Goal: Information Seeking & Learning: Learn about a topic

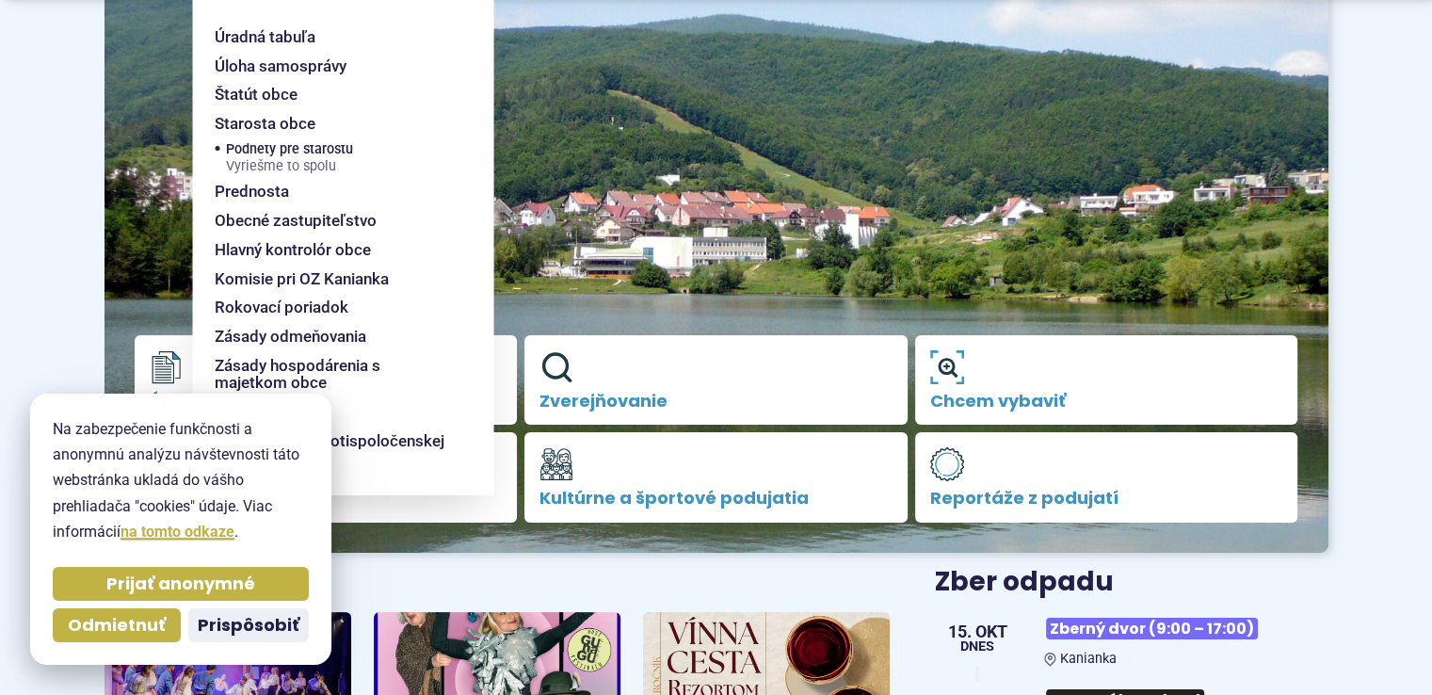
scroll to position [301, 0]
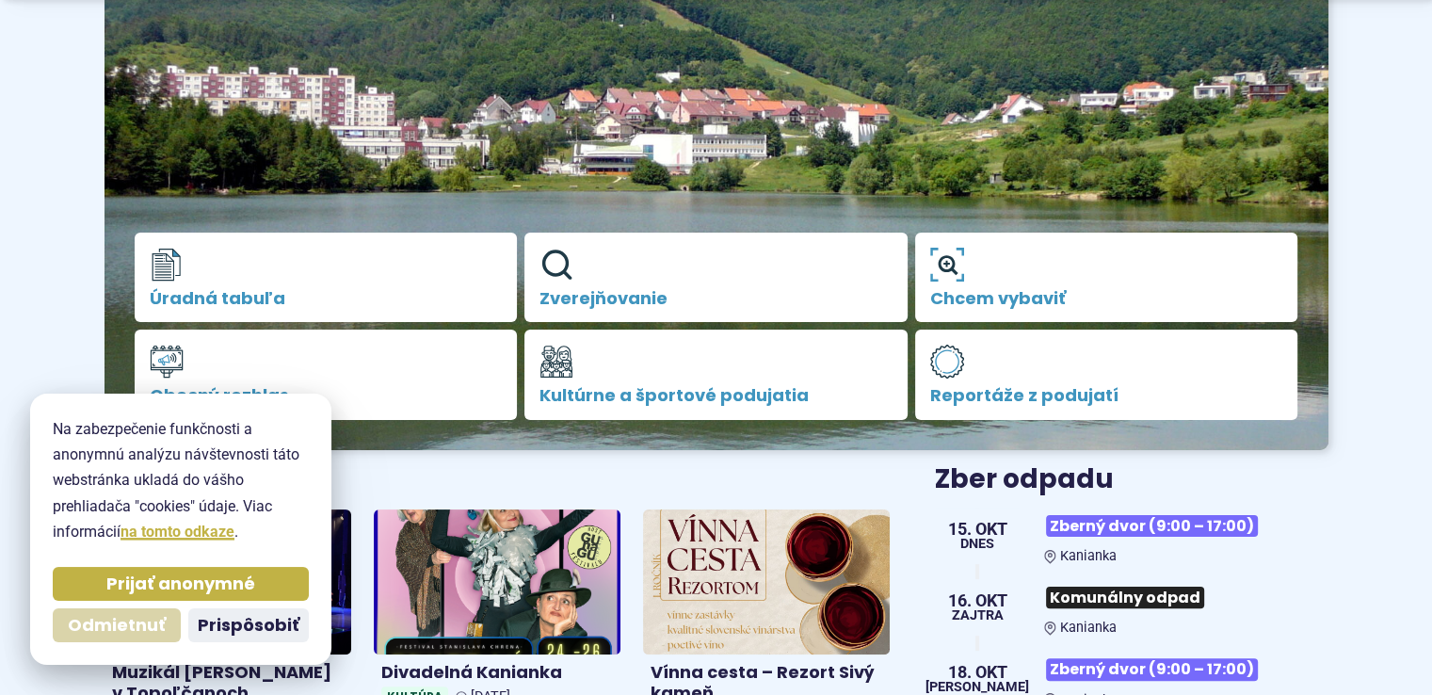
click at [133, 625] on span "Odmietnuť" at bounding box center [117, 626] width 98 height 22
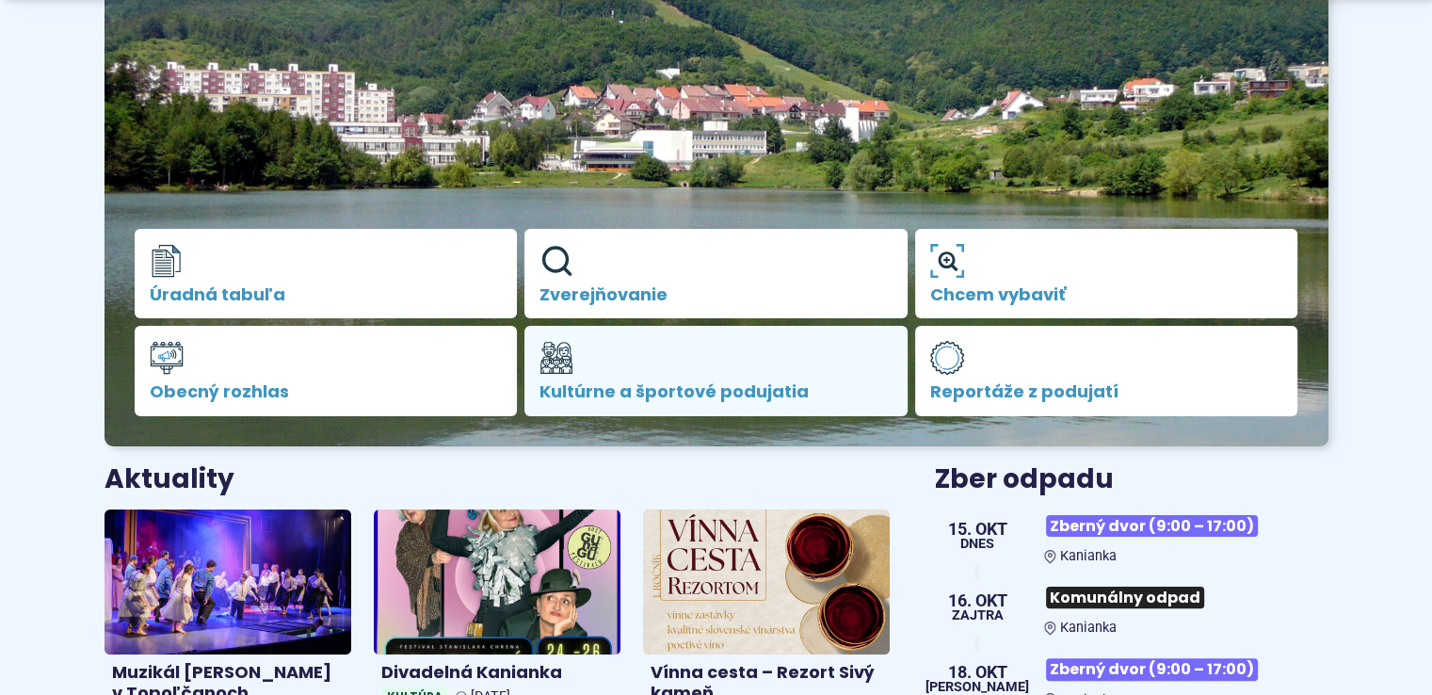
click at [720, 389] on span "Kultúrne a športové podujatia" at bounding box center [715, 391] width 353 height 19
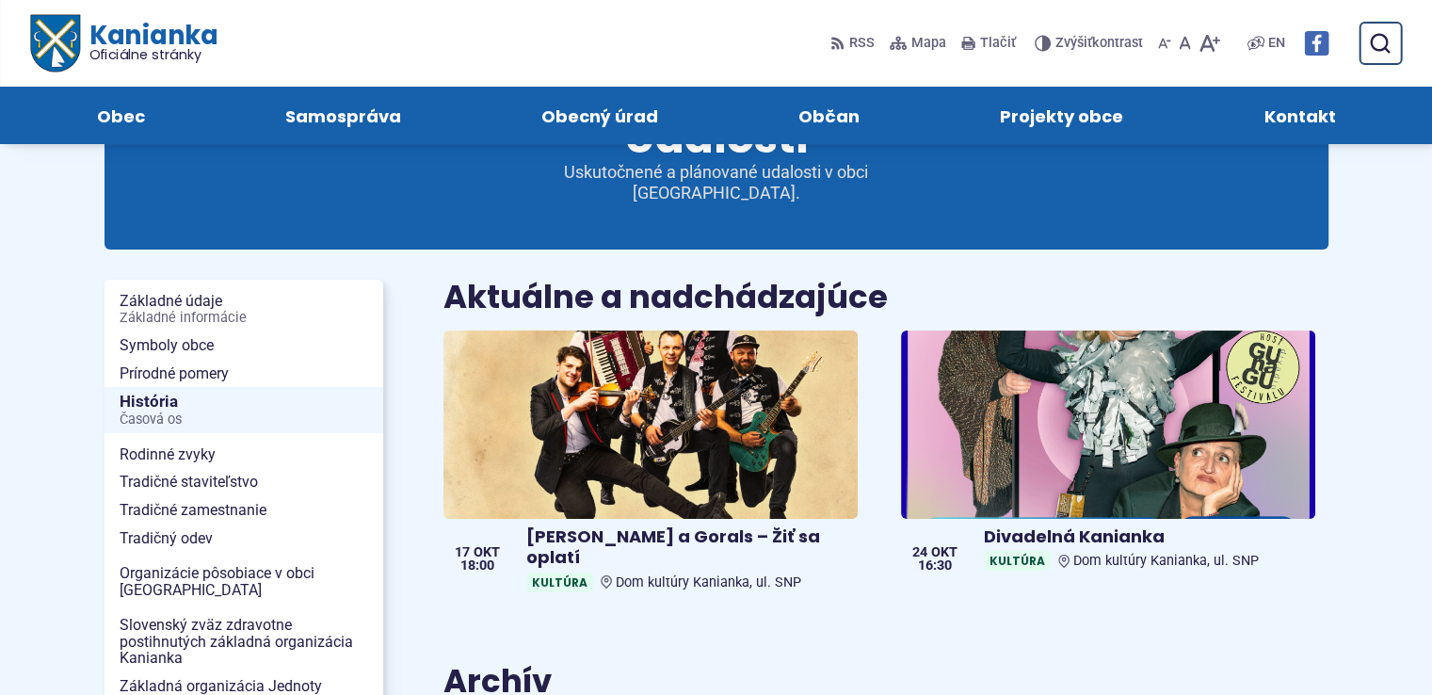
scroll to position [38, 0]
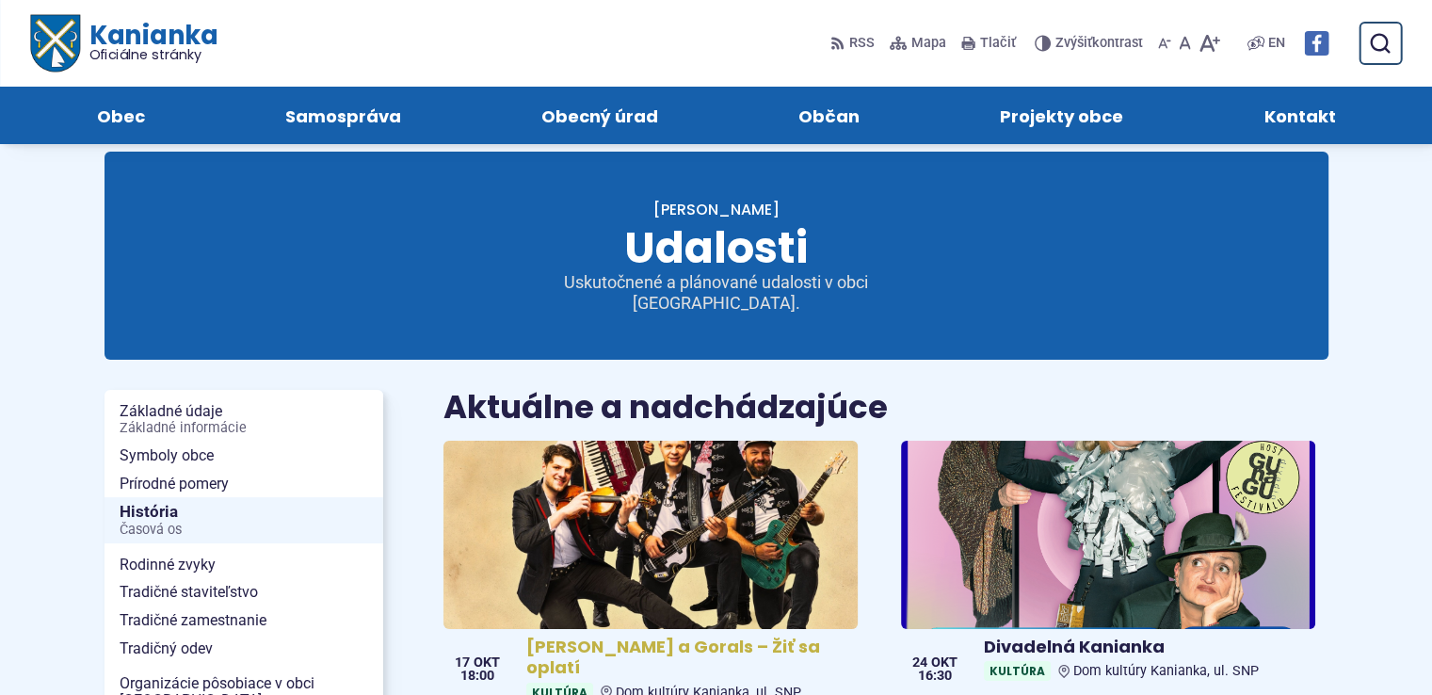
click at [670, 517] on img at bounding box center [650, 534] width 476 height 217
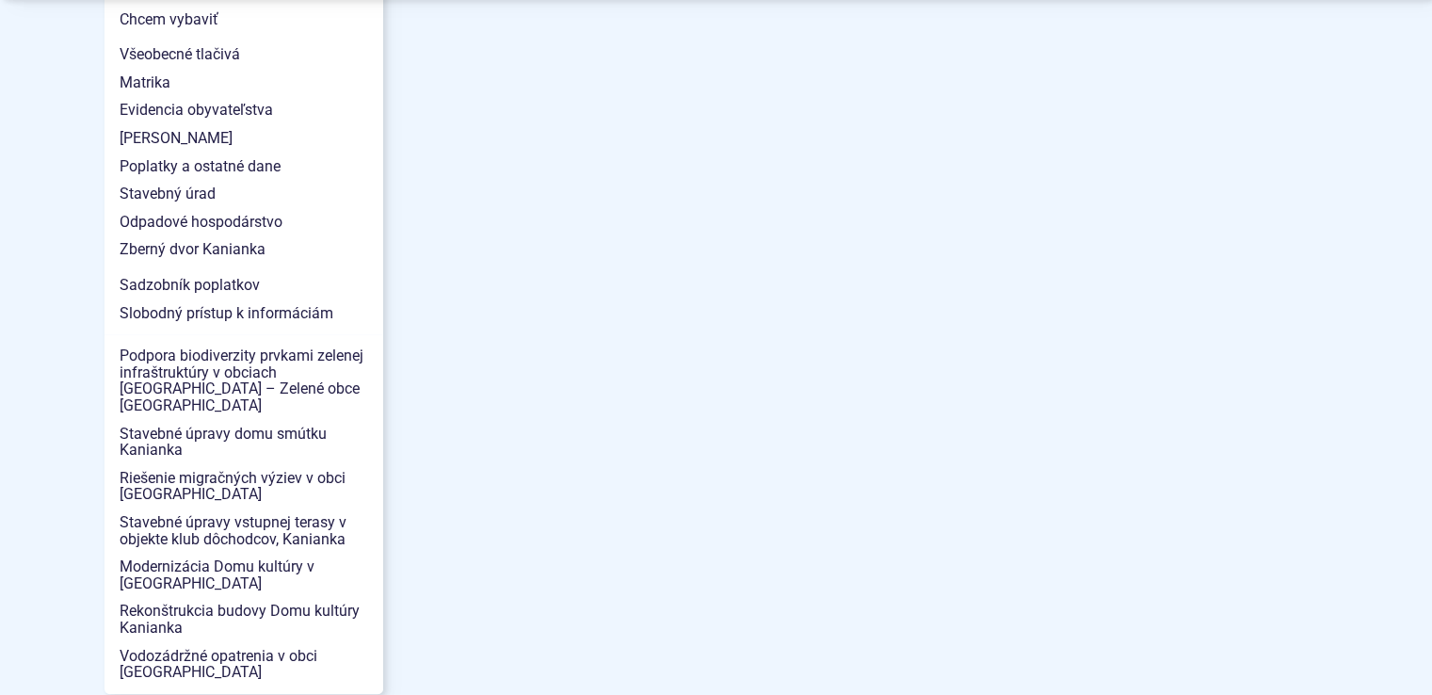
scroll to position [2109, 0]
